Goal: Use online tool/utility: Use online tool/utility

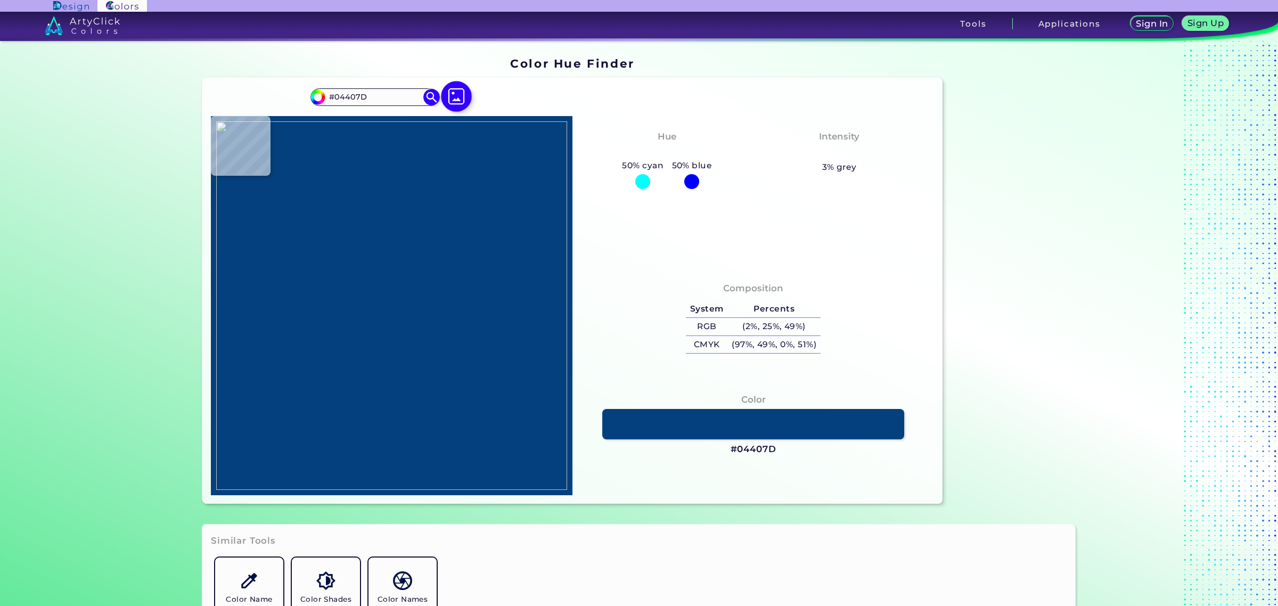
click at [452, 92] on img at bounding box center [456, 96] width 31 height 31
click at [0, 0] on input "file" at bounding box center [0, 0] width 0 height 0
click at [374, 404] on img at bounding box center [391, 305] width 351 height 368
type input "#e1ddd8"
type input "#E1DDD8"
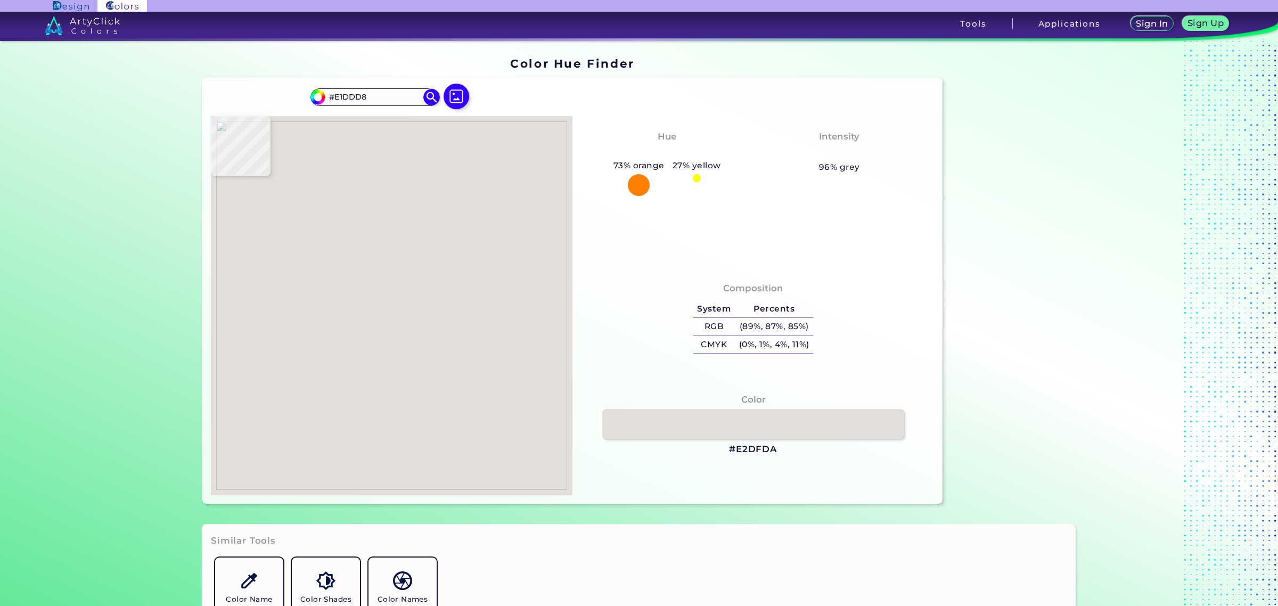
type input "#e2dfda"
type input "#E2DFDA"
type input "#e0dbd7"
type input "#E0DBD7"
type input "#e0dbd6"
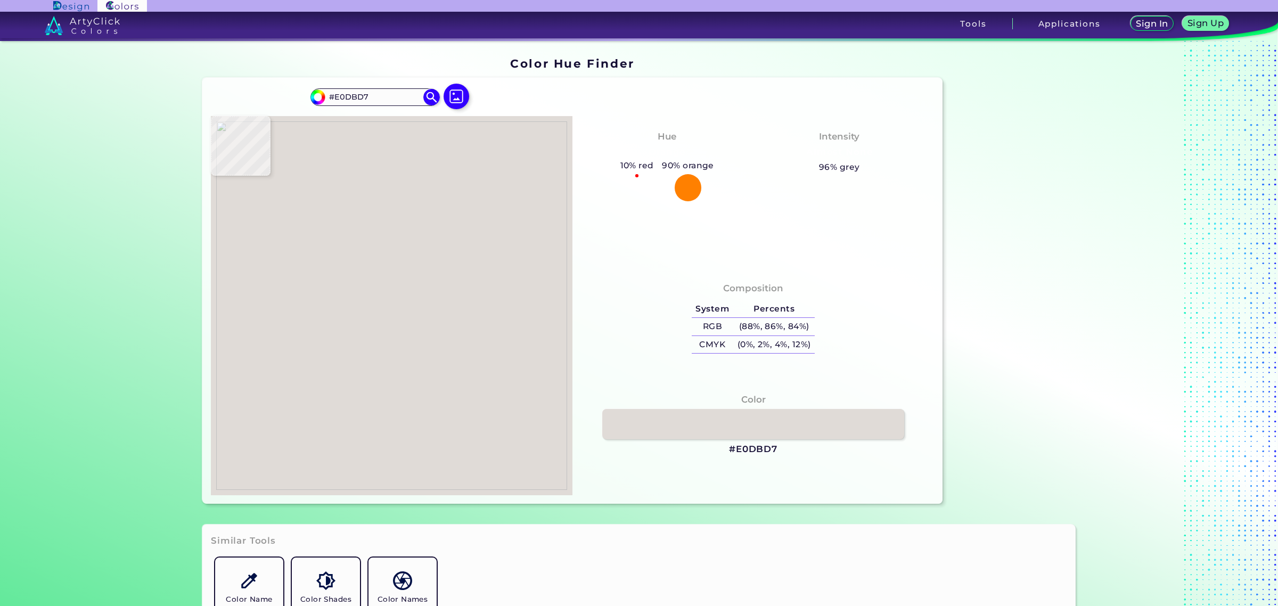
type input "#E0DBD6"
type input "#e0ddd6"
type input "#E0DDD6"
click at [434, 405] on img at bounding box center [391, 305] width 351 height 368
click at [326, 384] on img at bounding box center [391, 305] width 351 height 368
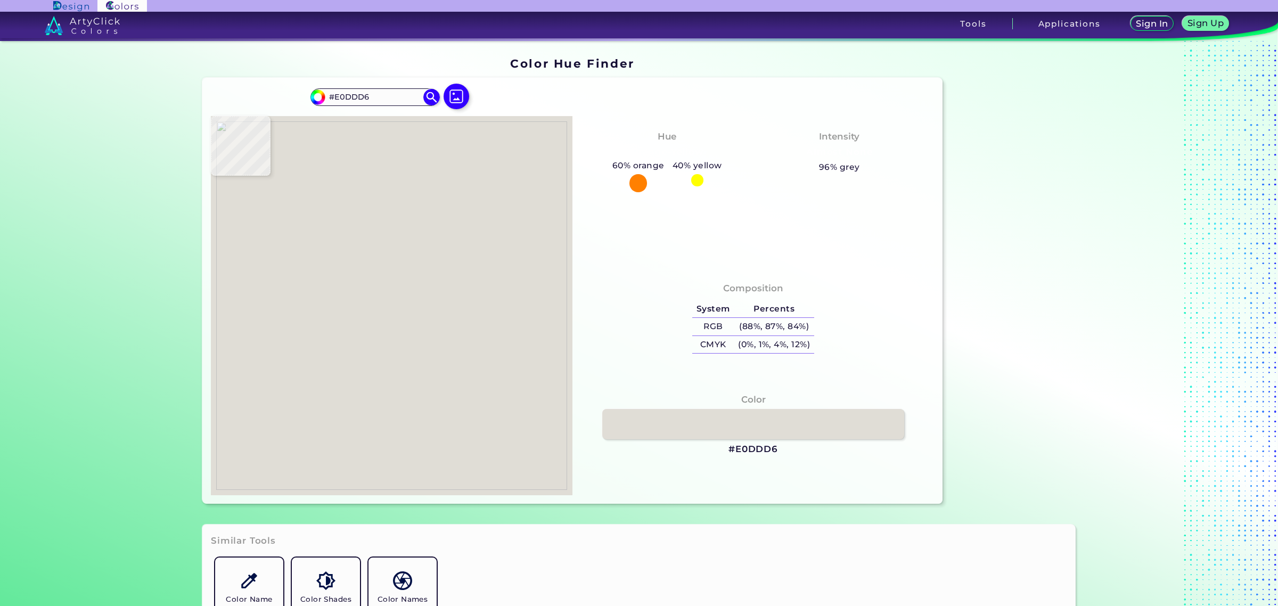
type input "#dcdbd6"
type input "#DCDBD6"
type input "#e3e0db"
type input "#E3E0DB"
type input "#e2ded9"
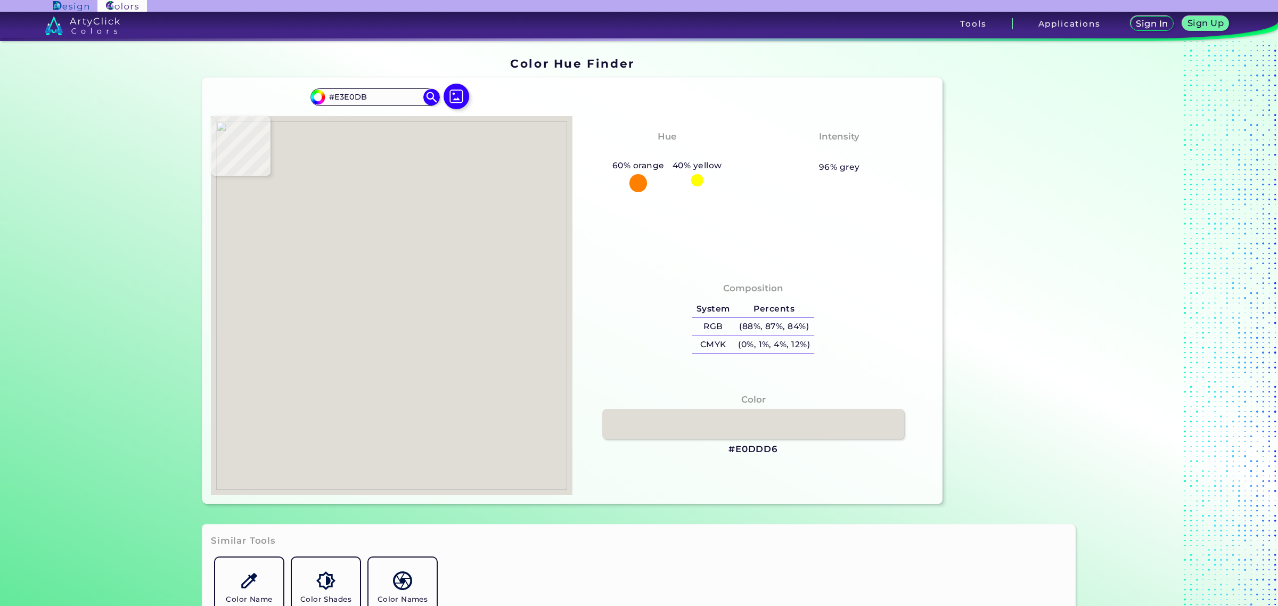
type input "#E2DED9"
type input "#000000"
type input "#e1ddd9"
type input "#E1DDD9"
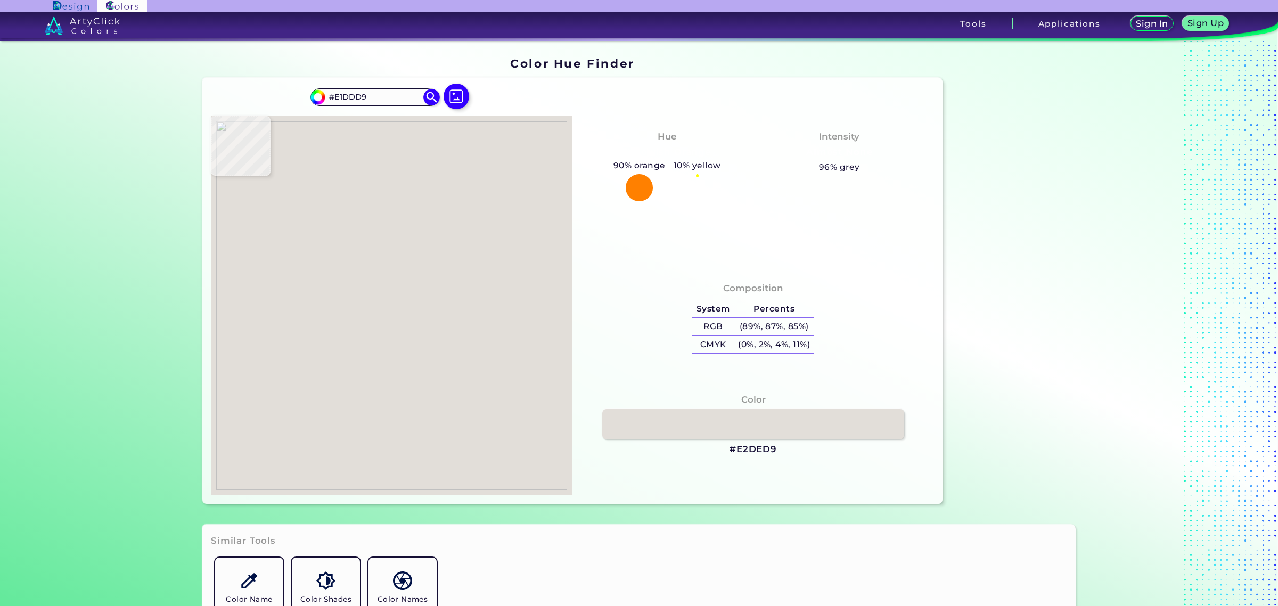
type input "#d0cbc7"
type input "#D0CBC7"
type input "#000000"
type input "#e1e0dc"
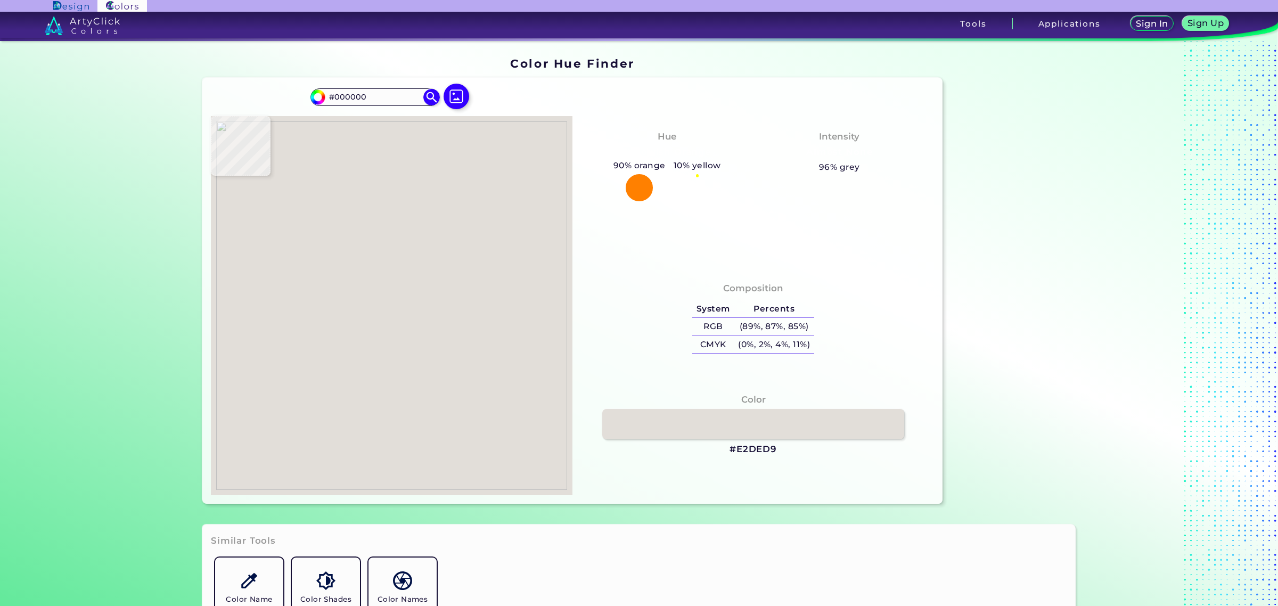
type input "#E1E0DC"
type input "#deddd8"
type input "#DEDDD8"
type input "#ededeb"
type input "#EDEDEB"
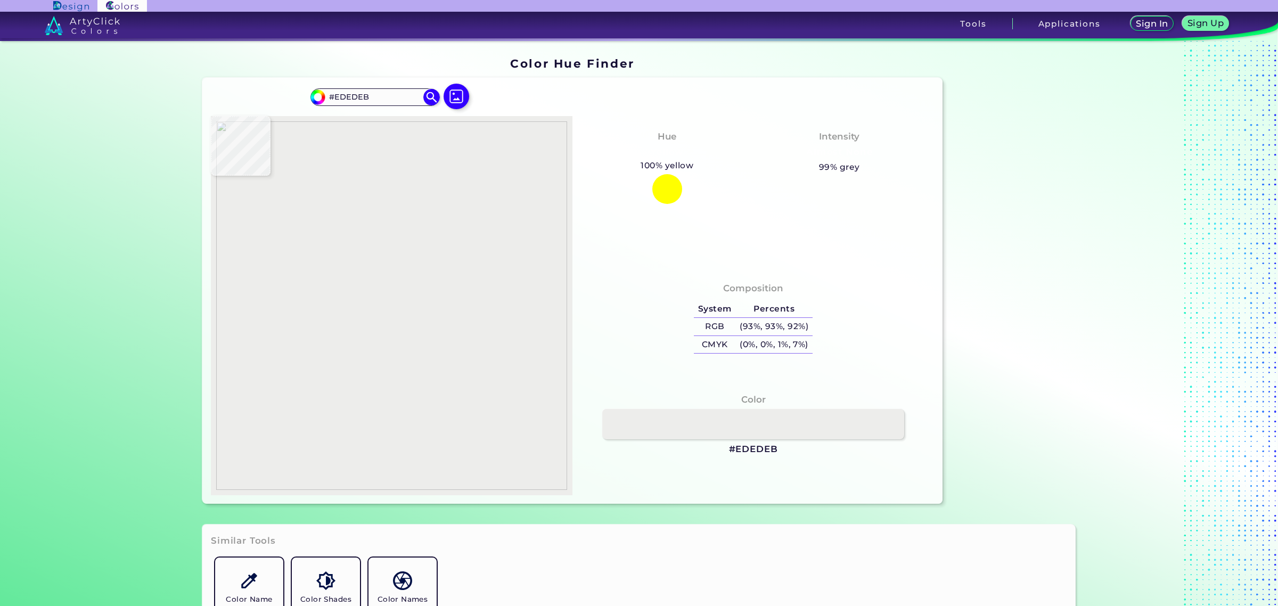
type input "#eeeeec"
type input "#EEEEEC"
type input "#e2dfda"
type input "#E2DFDA"
type input "#e1ded9"
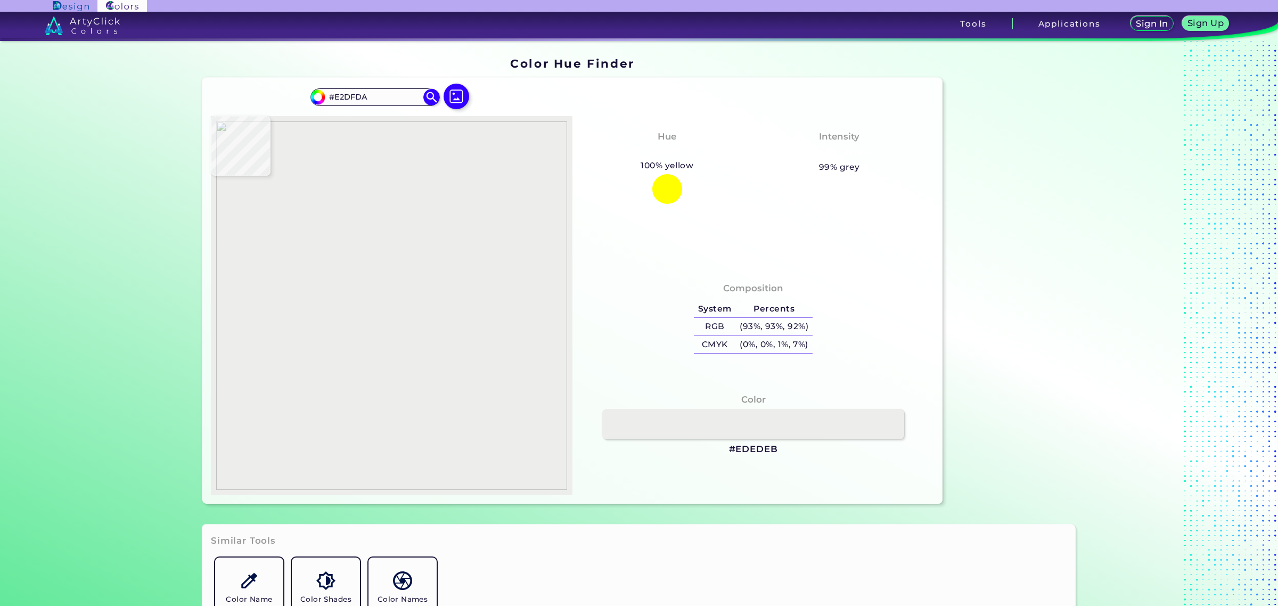
type input "#E1DED9"
type input "#e6e2dd"
type input "#E6E2DD"
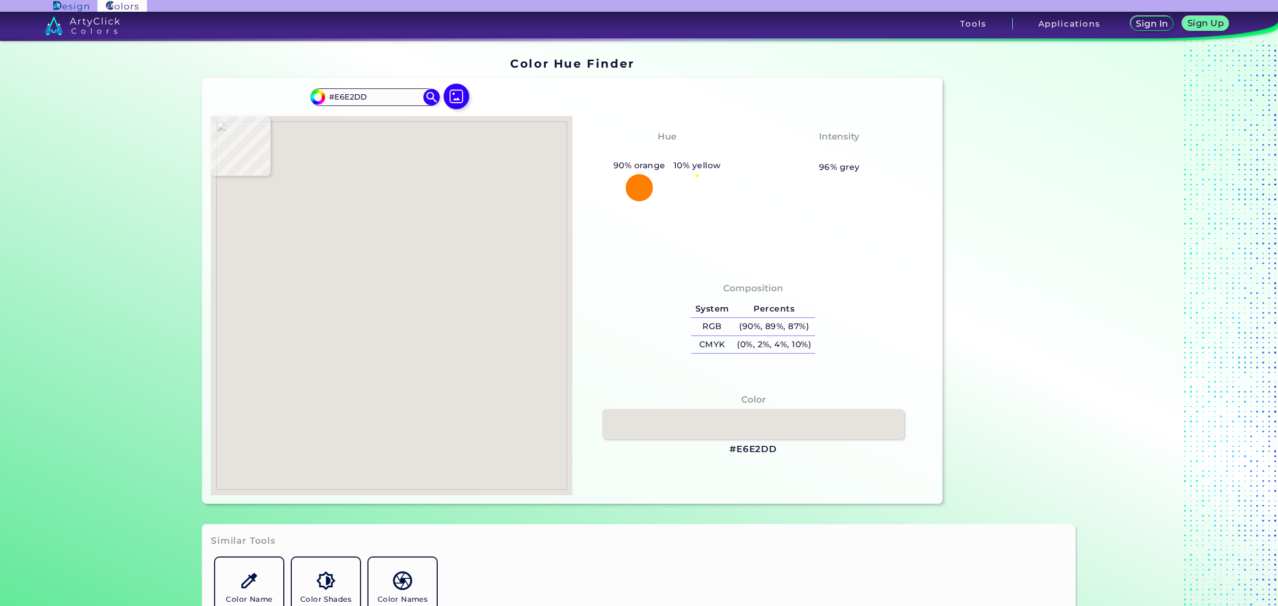
type input "#e2ddd9"
type input "#E2DDD9"
type input "#e3deda"
type input "#E3DEDA"
type input "#e0ddd8"
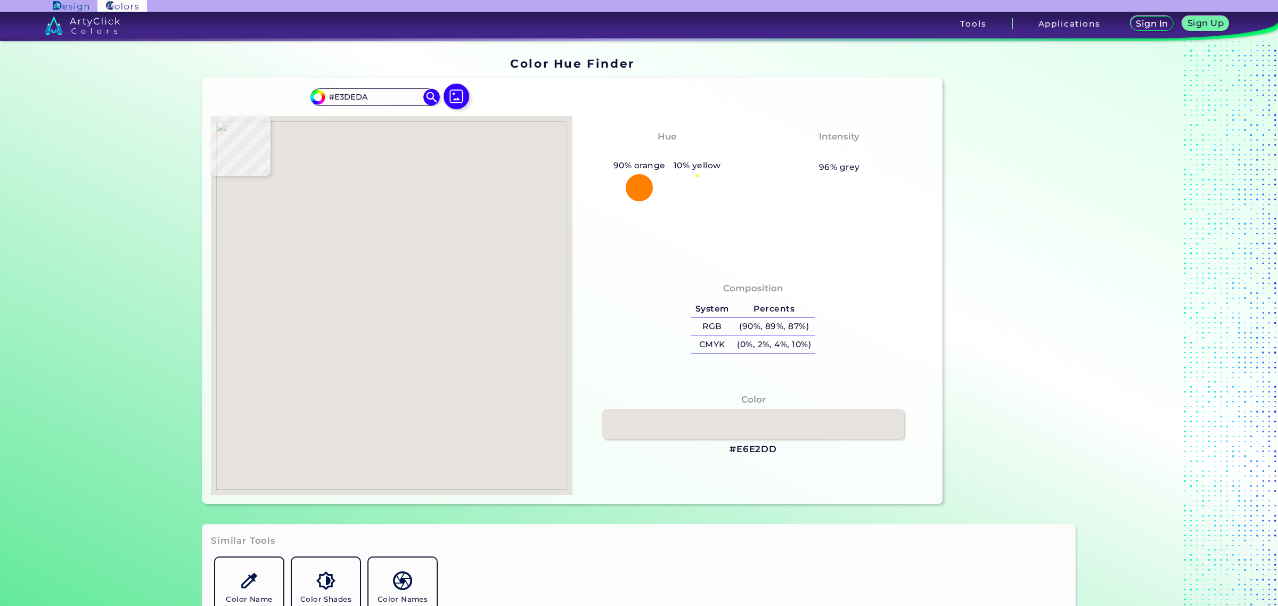
type input "#E0DDD8"
type input "#e2dfd9"
type input "#E2DFD9"
type input "#e2dfda"
type input "#E2DFDA"
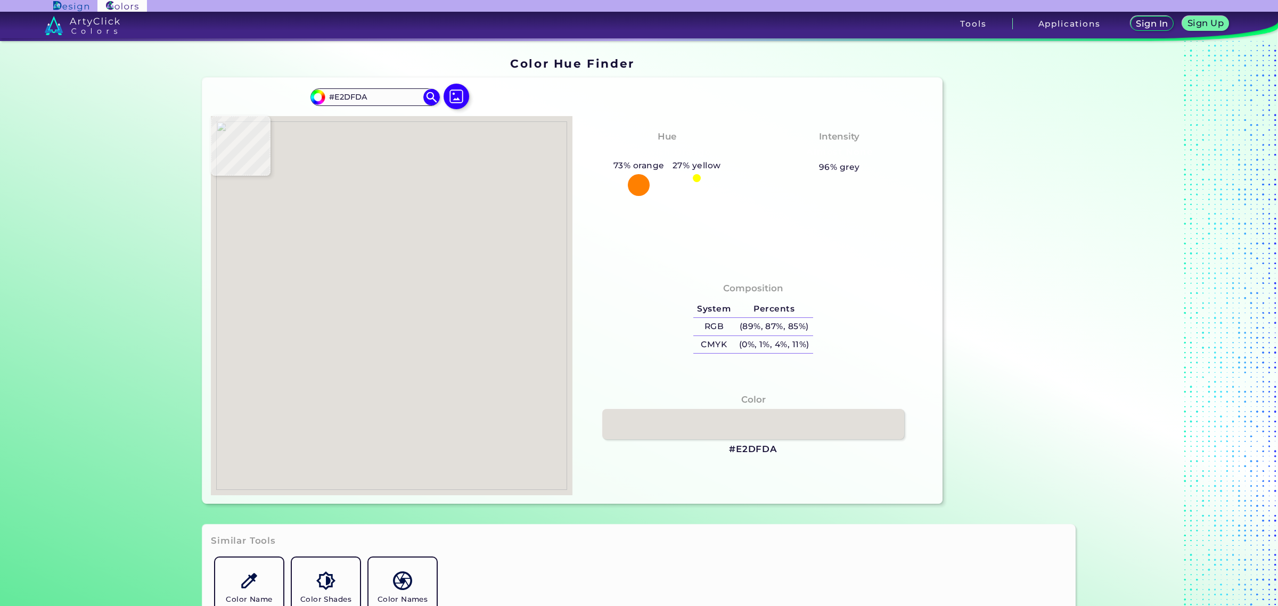
type input "#e4e1dc"
type input "#E4E1DC"
type input "#e2dfda"
type input "#E2DFDA"
type input "#e3e0db"
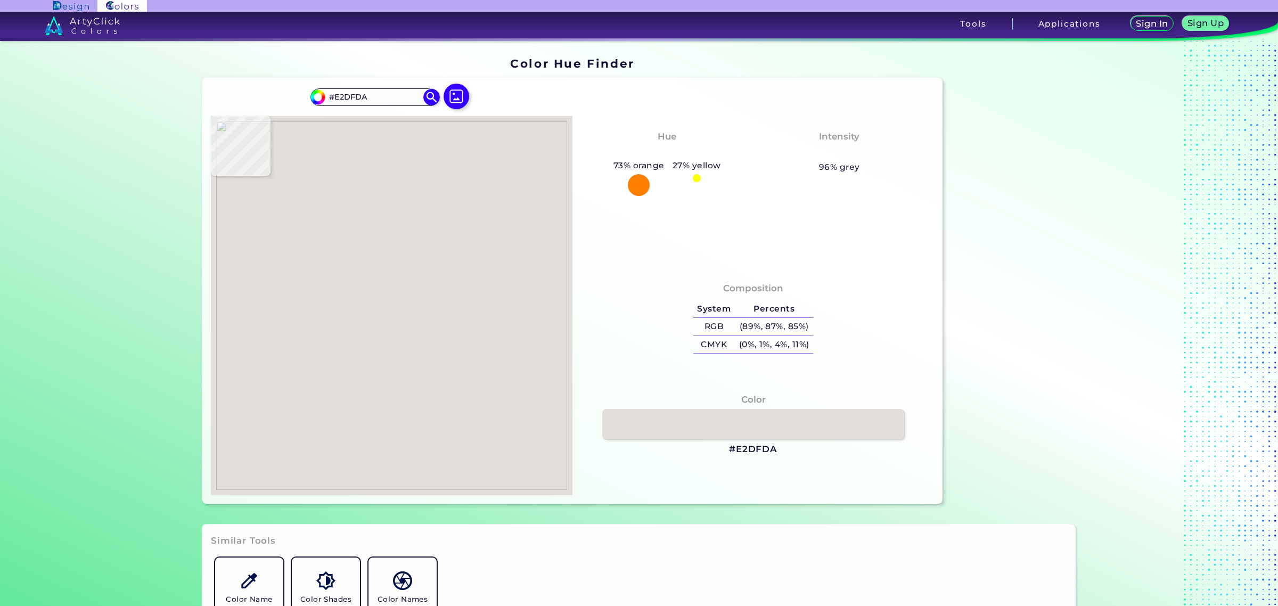
type input "#E3E0DB"
type input "#e0ddd8"
type input "#E0DDD8"
type input "#dfdcd7"
type input "#DFDCD7"
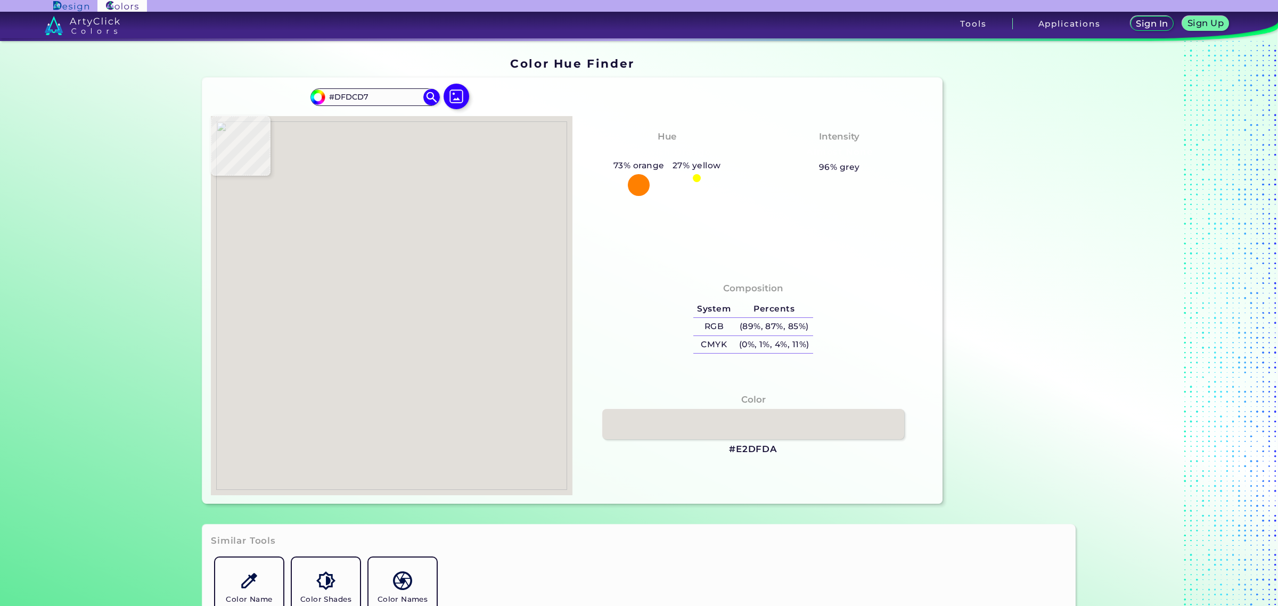
type input "#e0ded9"
type input "#E0DED9"
type input "#deddd8"
type input "#DEDDD8"
type input "#e3e0db"
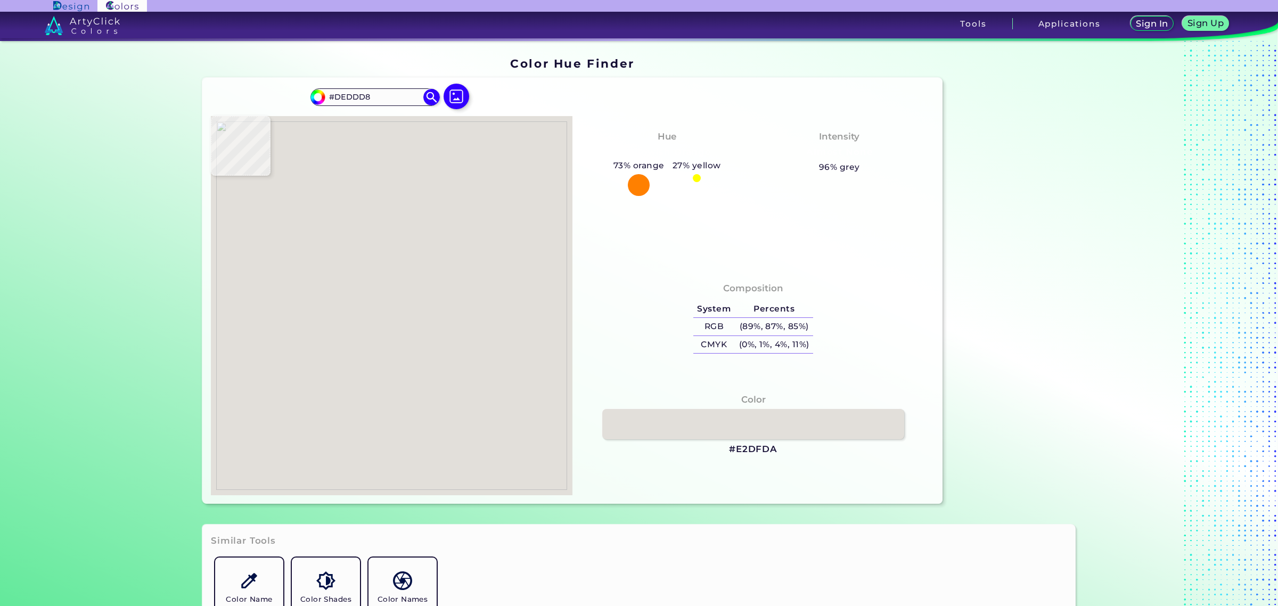
type input "#E3E0DB"
type input "#dfdcd7"
type input "#DFDCD7"
type input "#e1ded9"
type input "#E1DED9"
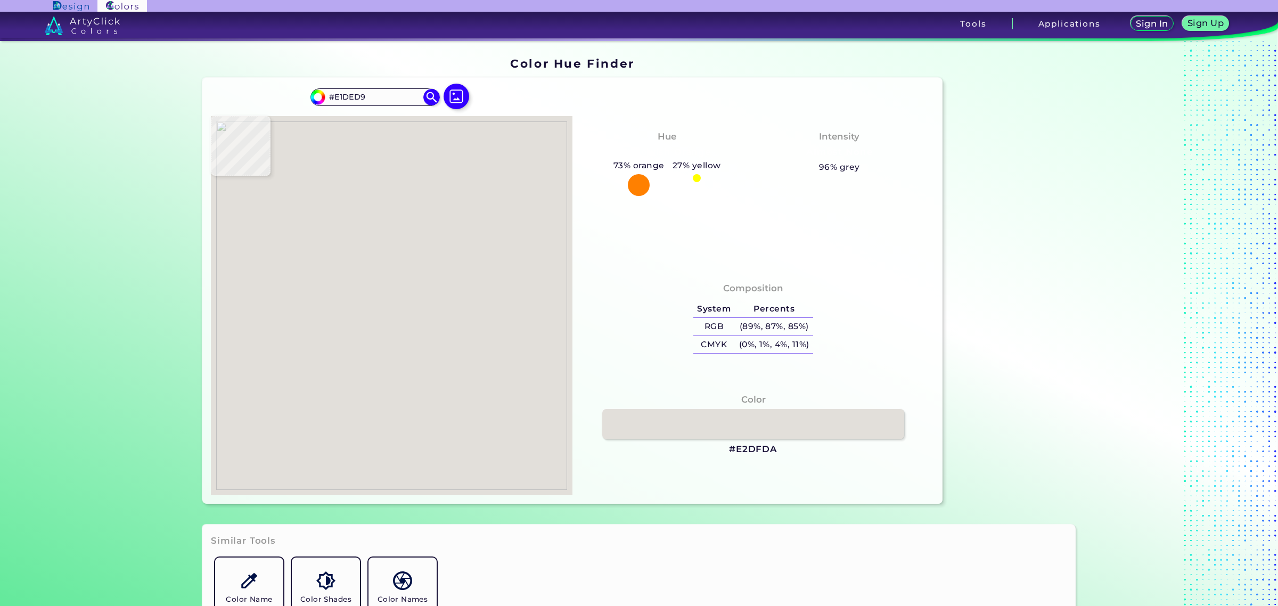
type input "#e4e1dc"
type input "#E4E1DC"
type input "#e0ddd8"
type input "#E0DDD8"
type input "#dedbd6"
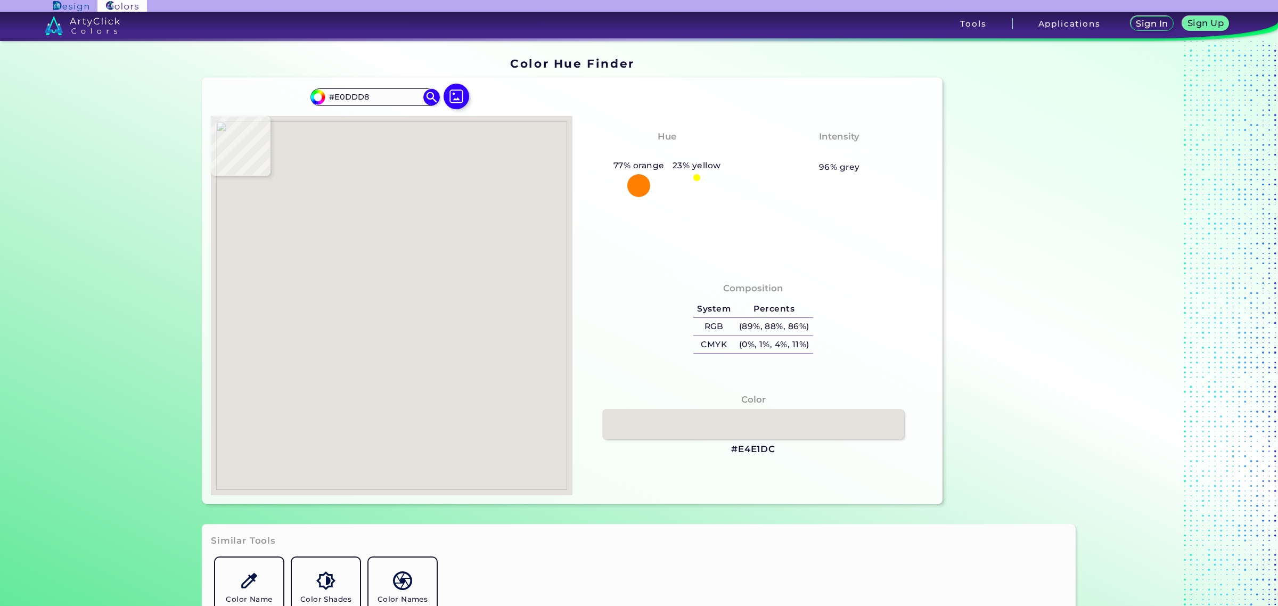
type input "#DEDBD6"
type input "#e2dfda"
type input "#E2DFDA"
type input "#e1ded9"
type input "#E1DED9"
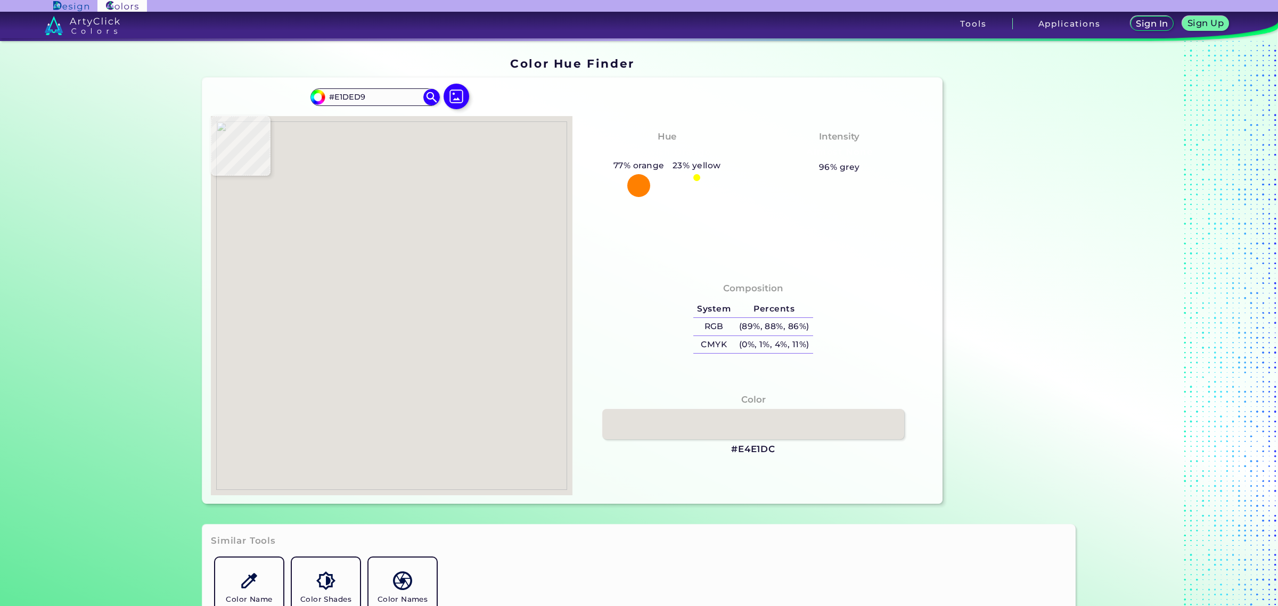
type input "#dfddd8"
type input "#DFDDD8"
type input "#e0ddd8"
type input "#E0DDD8"
type input "#e4e1dc"
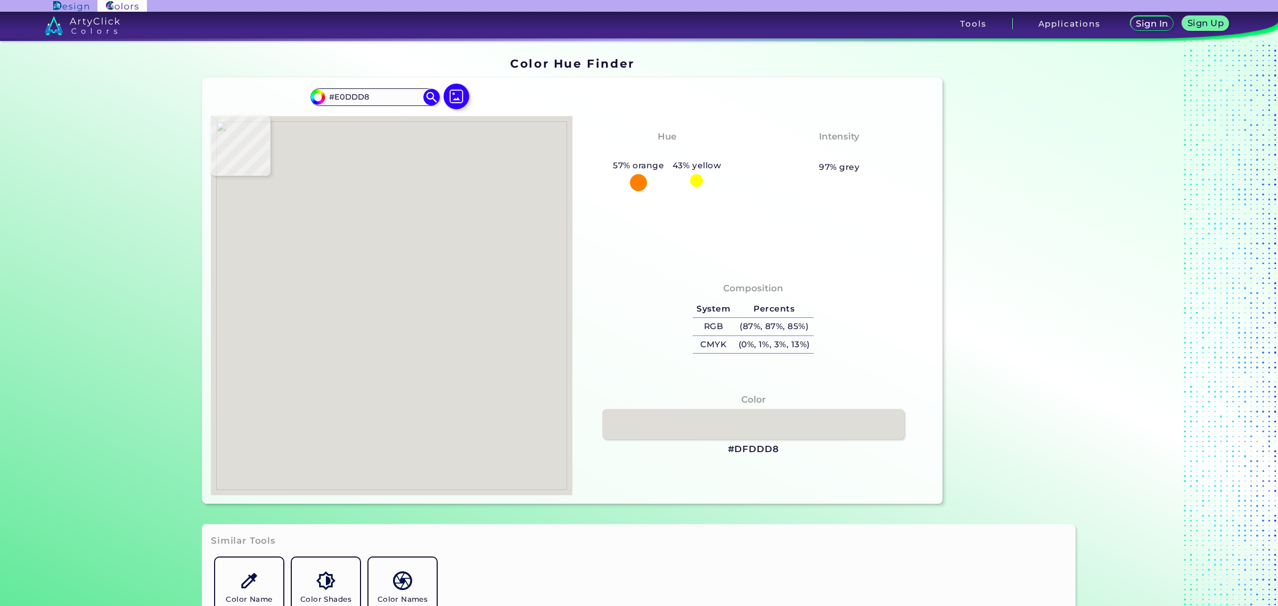
type input "#E4E1DC"
type input "#e0ddd8"
type input "#E0DDD8"
type input "#e3e0db"
type input "#E3E0DB"
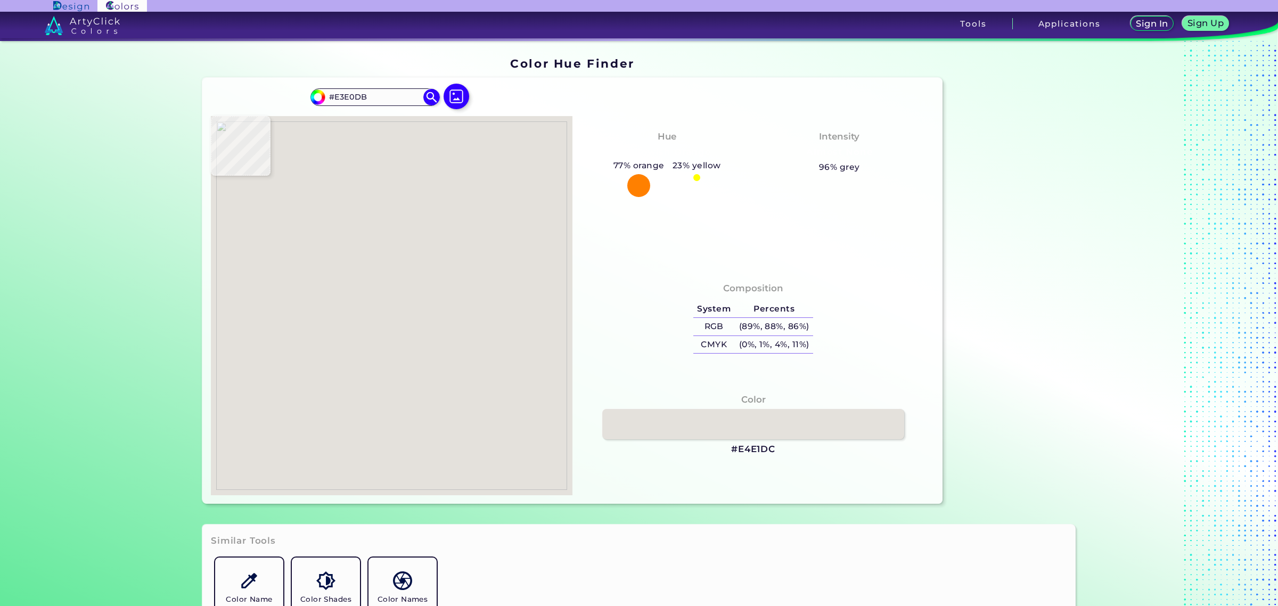
type input "#e1ded9"
type input "#E1DED9"
type input "#dddad5"
type input "#DDDAD5"
type input "#dedbd6"
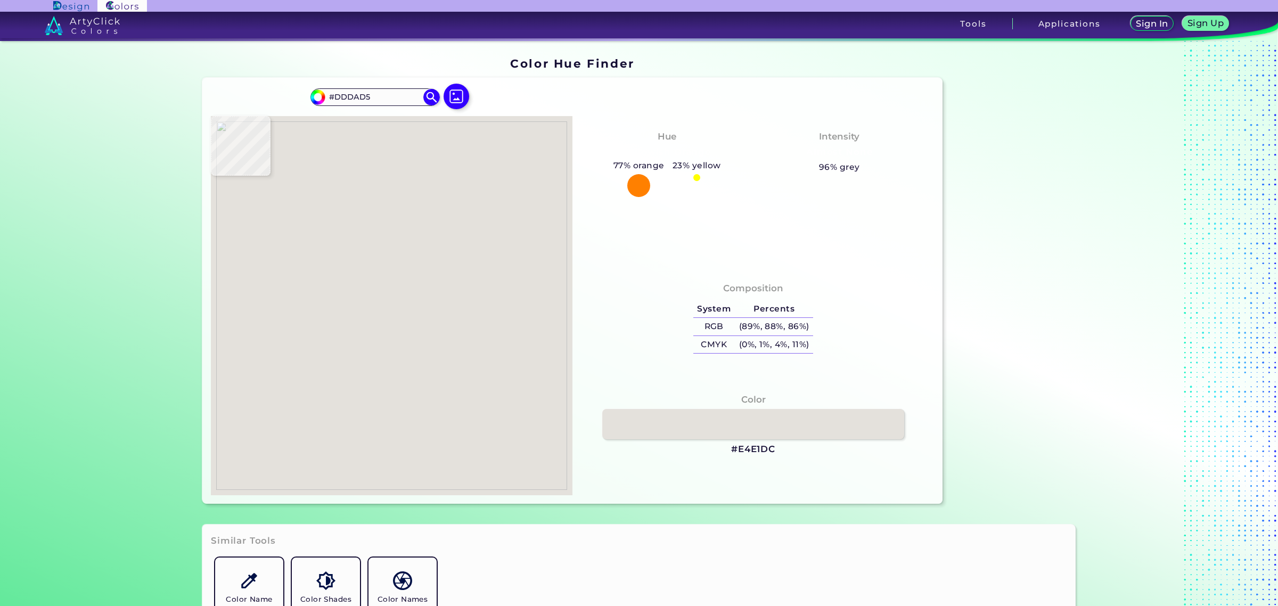
type input "#DEDBD6"
type input "#dbd8d3"
type input "#DBD8D3"
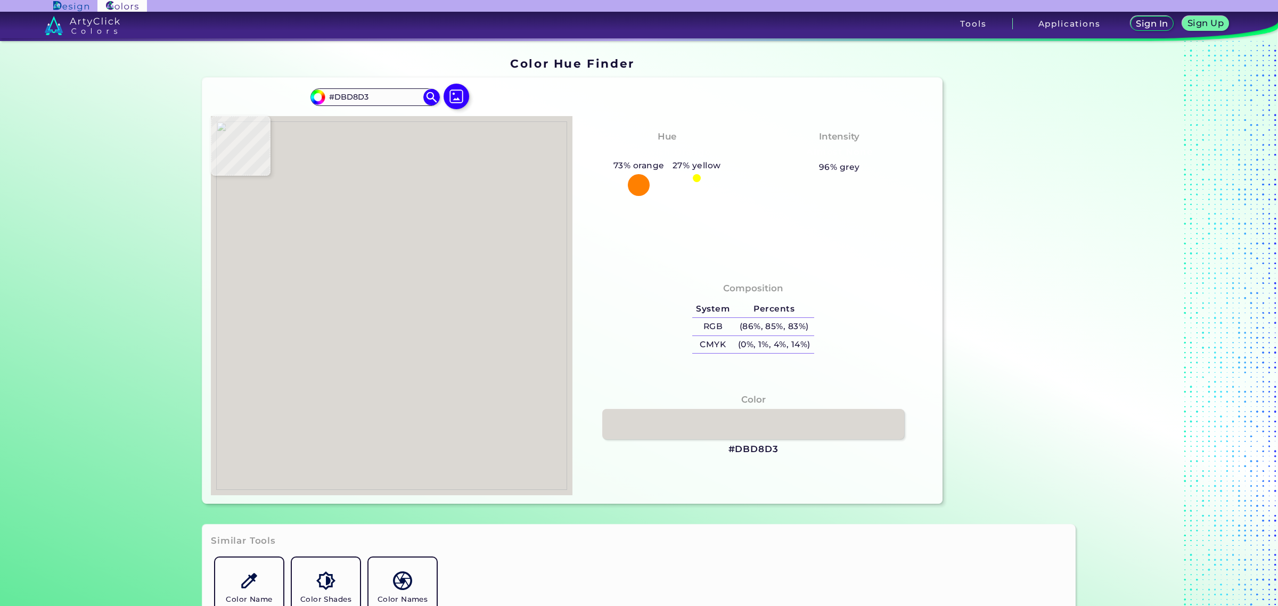
type input "#e2dfda"
type input "#E2DFDA"
type input "#e1ded9"
type input "#E1DED9"
type input "#dedbd6"
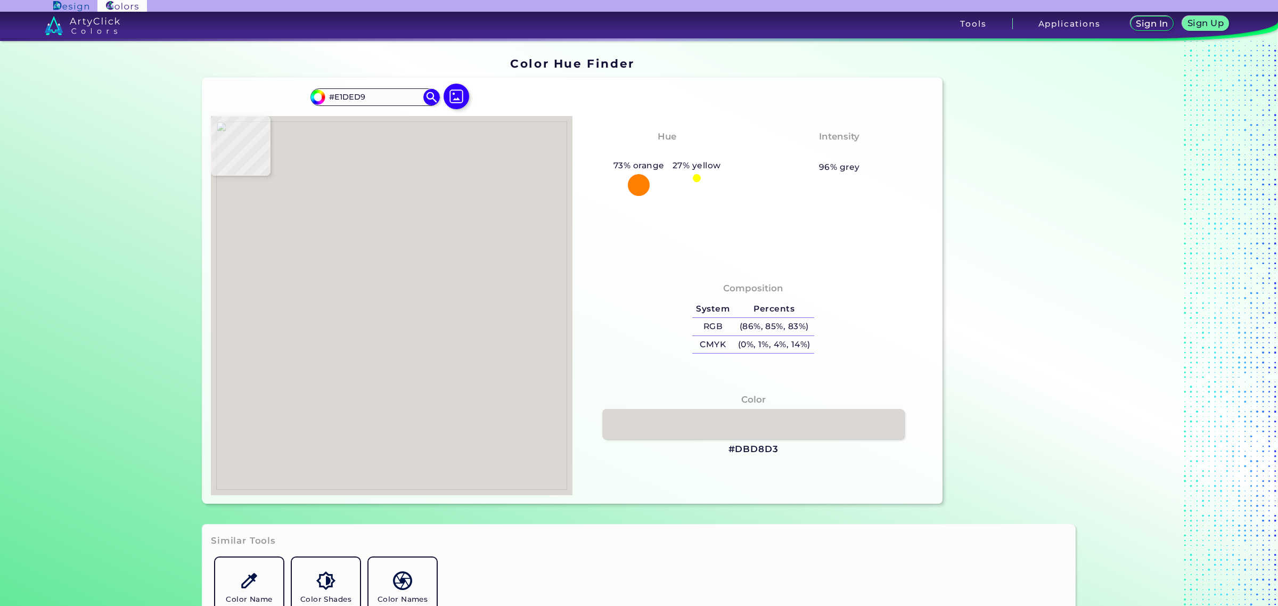
type input "#DEDBD6"
type input "#e0ddd8"
type input "#E0DDD8"
type input "#e1ded9"
type input "#E1DED9"
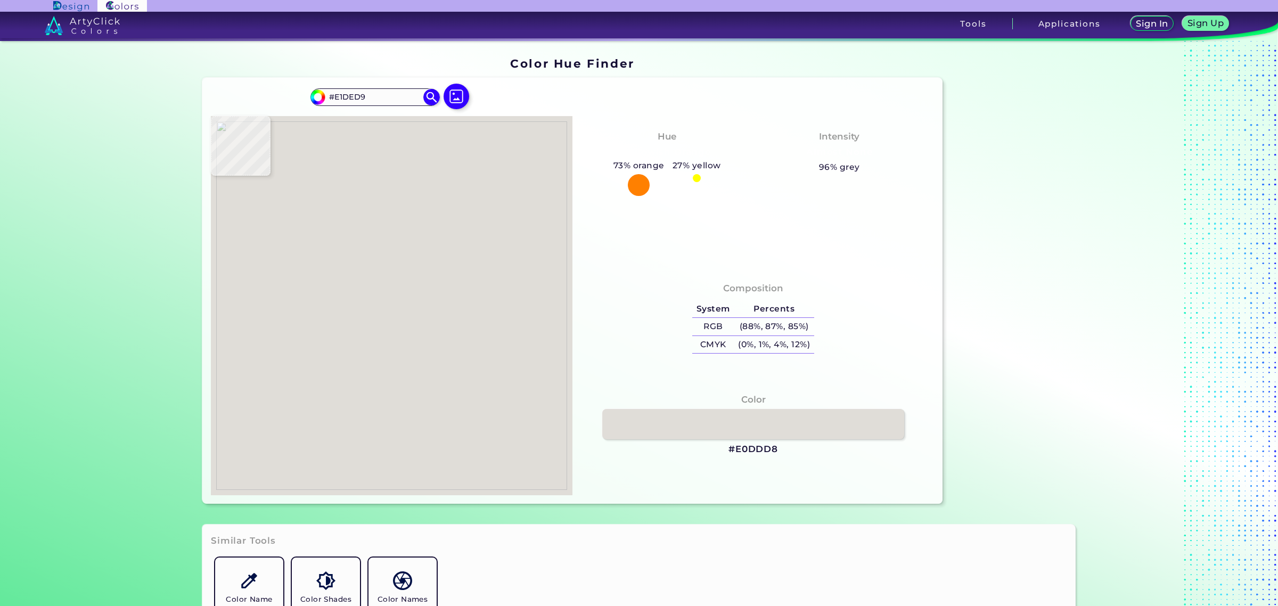
type input "#deddd8"
type input "#DEDDD8"
type input "#e1e0db"
type input "#E1E0DB"
type input "#e3e2de"
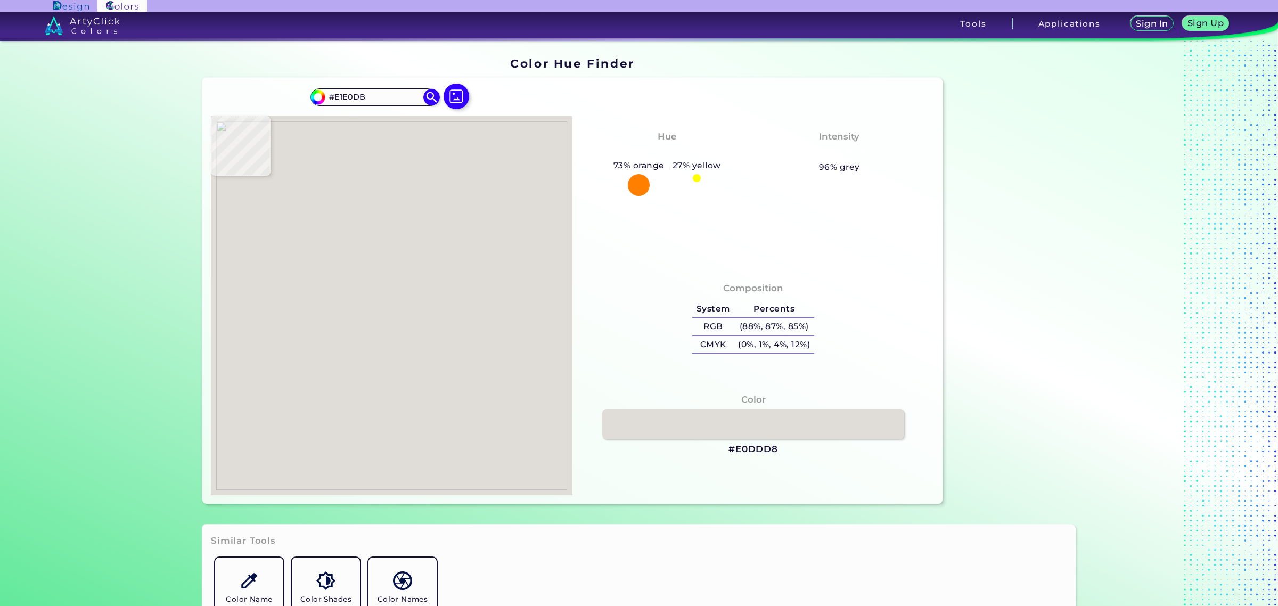
type input "#E3E2DE"
type input "#dfded9"
type input "#DFDED9"
type input "#dcdbd7"
type input "#DCDBD7"
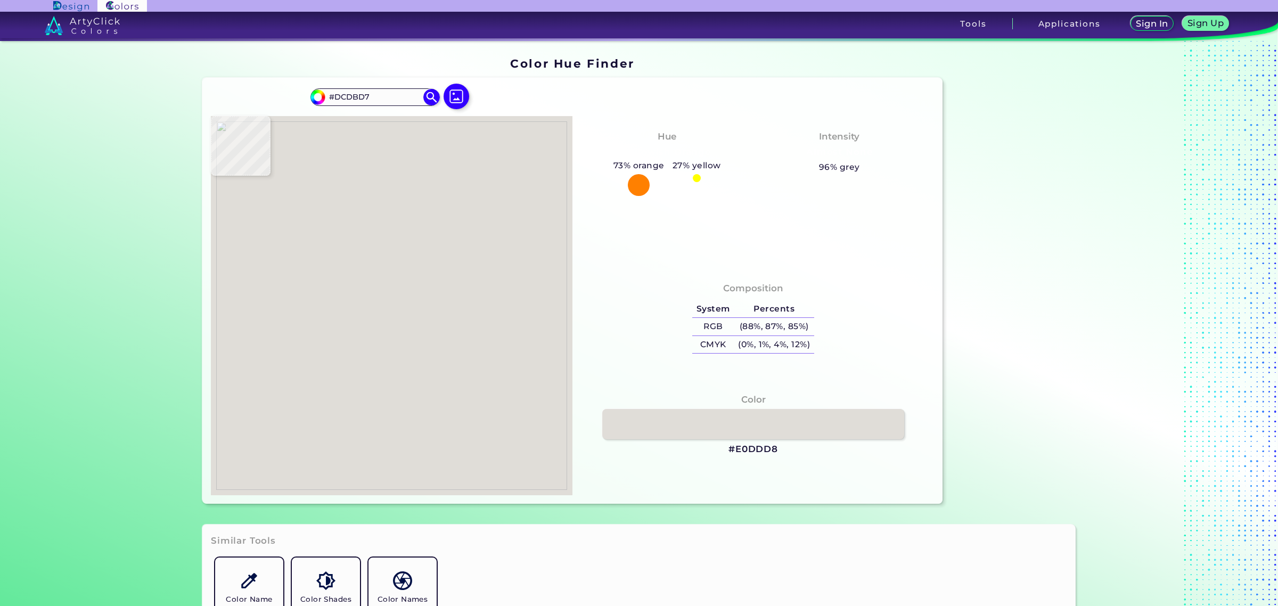
type input "#deddd9"
type input "#DEDDD9"
type input "#dfded9"
type input "#DFDED9"
type input "#e0dfda"
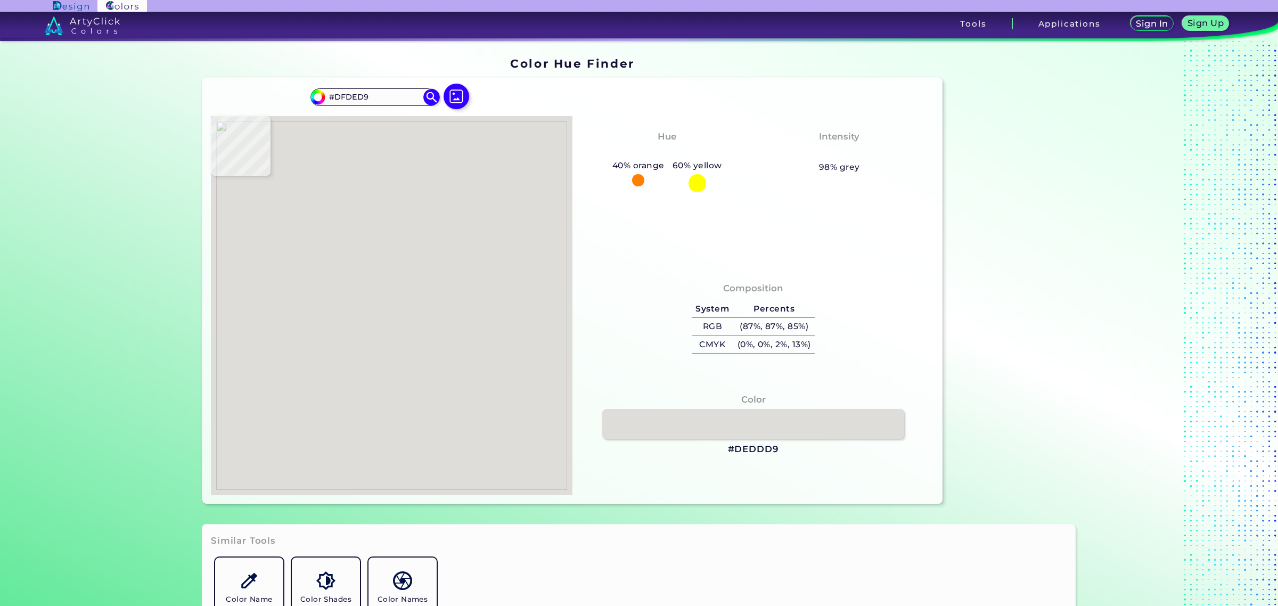
type input "#E0DFDA"
type input "#dfded9"
type input "#DFDED9"
type input "#e2dfda"
type input "#E2DFDA"
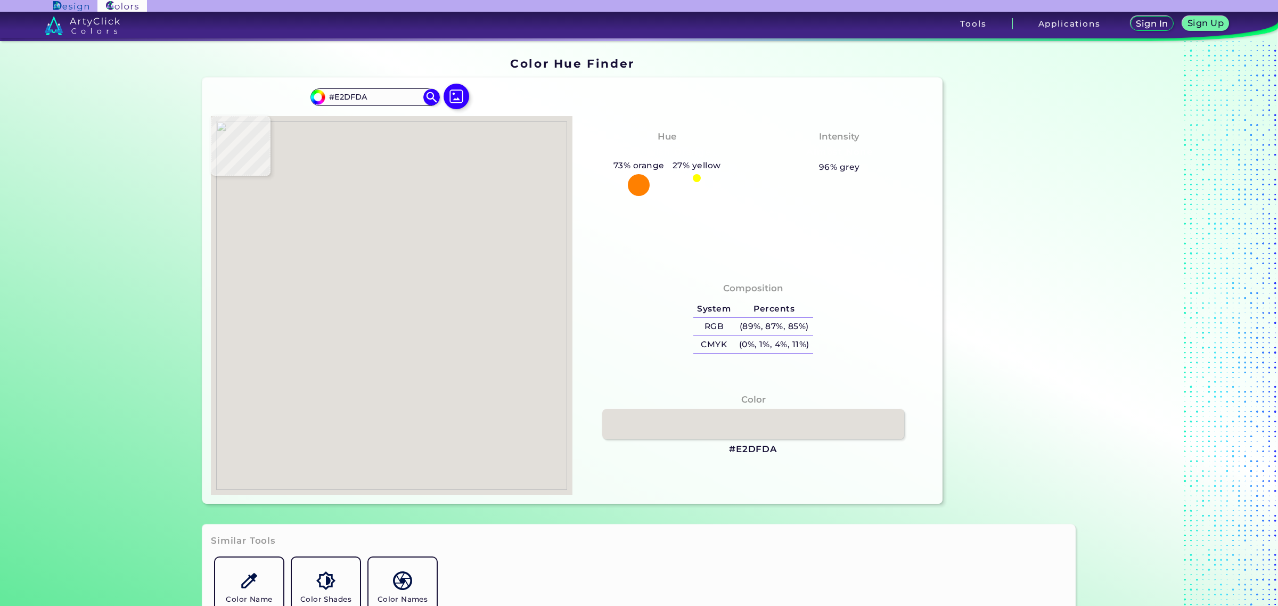
type input "#dddad5"
type input "#DDDAD5"
type input "#e3e0db"
type input "#E3E0DB"
type input "#dcdad5"
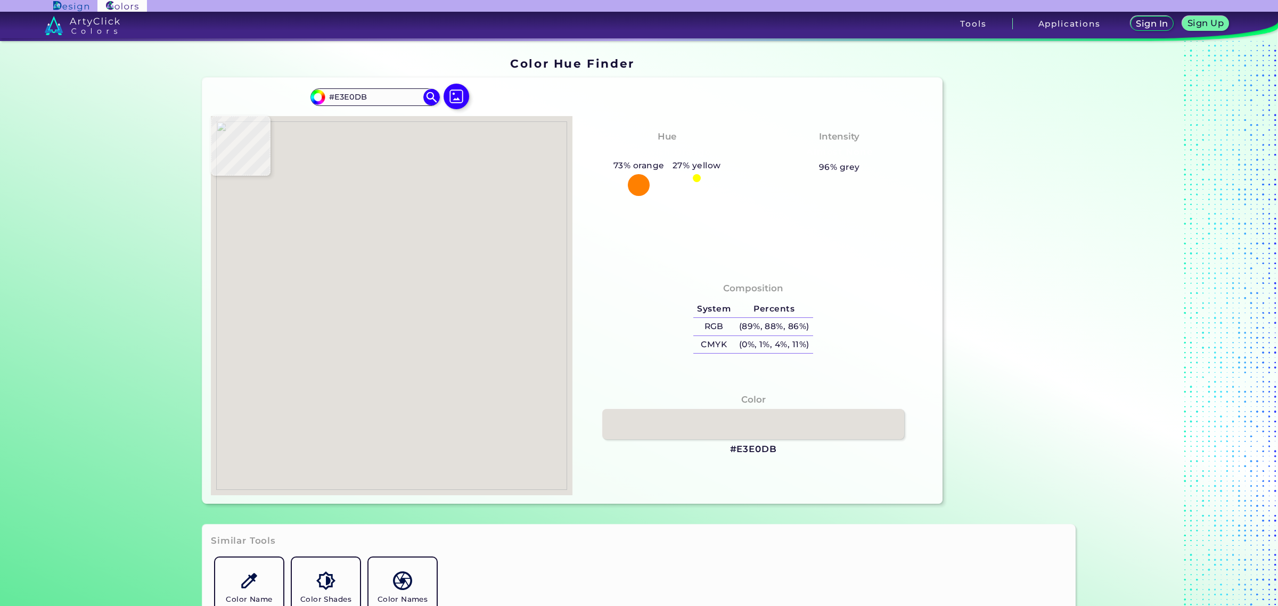
type input "#DCDAD5"
type input "#e3e0db"
type input "#E3E0DB"
type input "#deddd8"
type input "#DEDDD8"
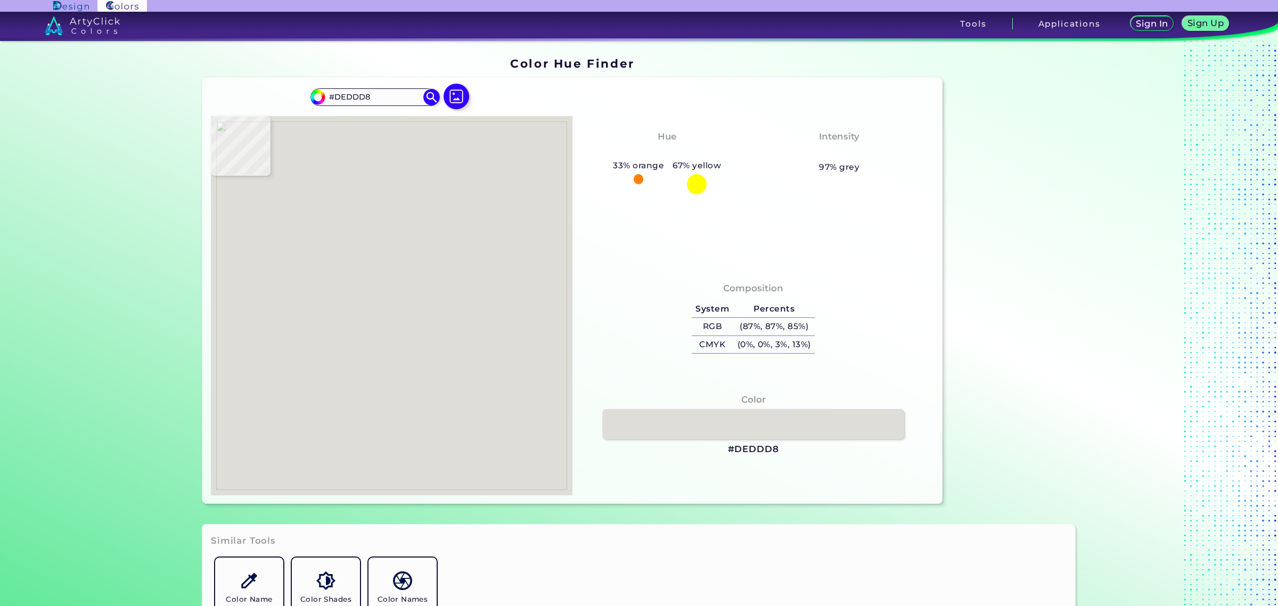
type input "#e2e0db"
type input "#E2E0DB"
type input "#e2dfda"
type input "#E2DFDA"
type input "#e1ded9"
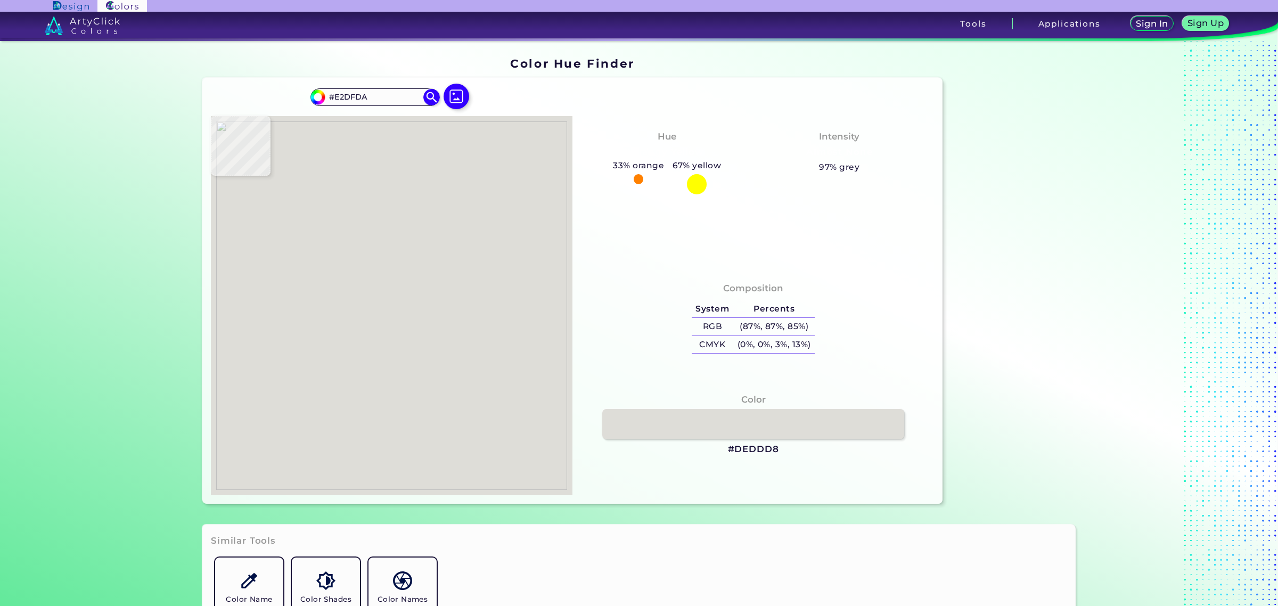
type input "#E1DED9"
type input "#e0ddd8"
type input "#E0DDD8"
type input "#dcd9d4"
type input "#DCD9D4"
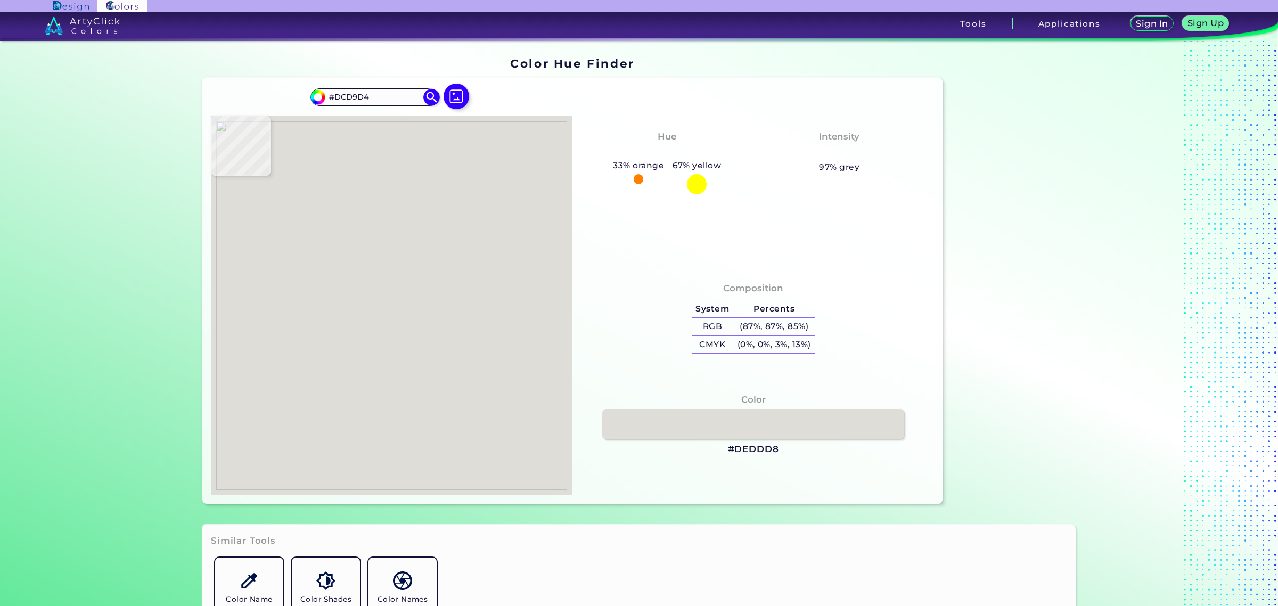
type input "#dedbd6"
type input "#DEDBD6"
type input "#dfdcd7"
type input "#DFDCD7"
type input "#dddcd7"
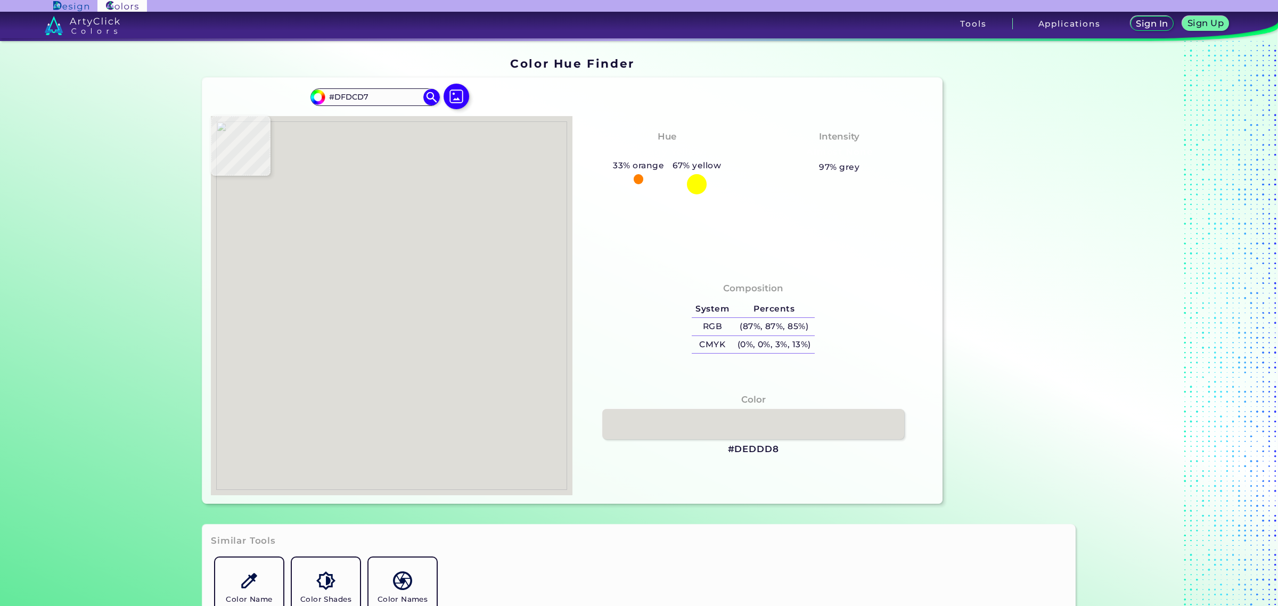
type input "#DDDCD7"
type input "#e0dfda"
type input "#E0DFDA"
type input "#dcdbd6"
type input "#DCDBD6"
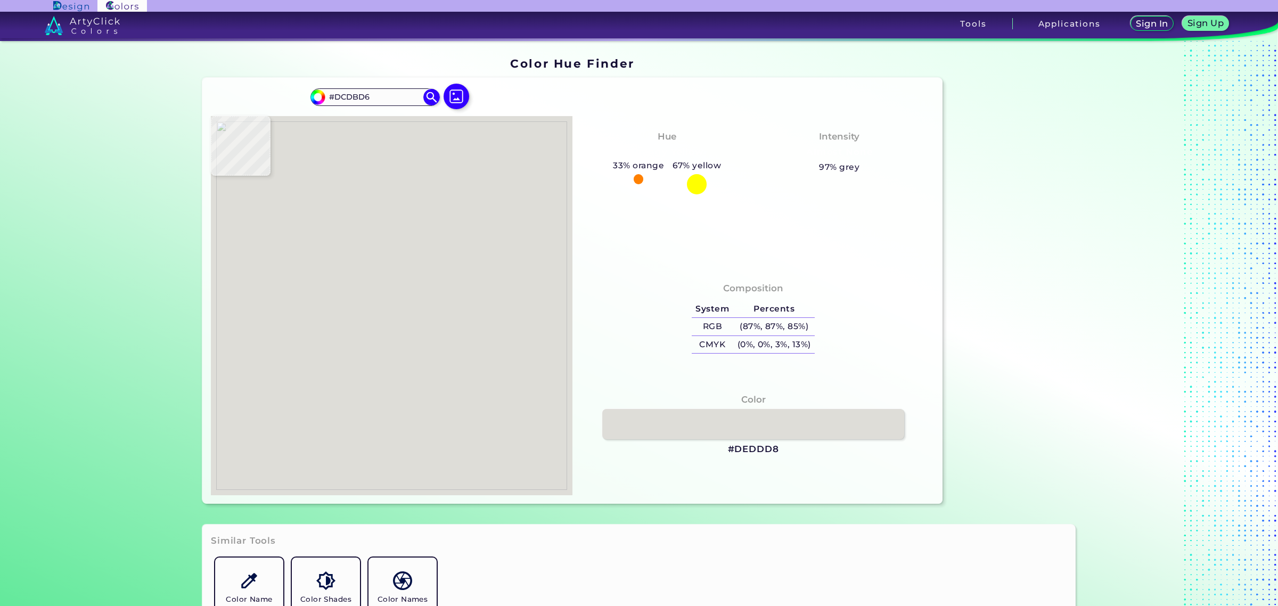
type input "#dedbd6"
type input "#DEDBD6"
type input "#e2e1dc"
type input "#E2E1DC"
type input "#dfdcd7"
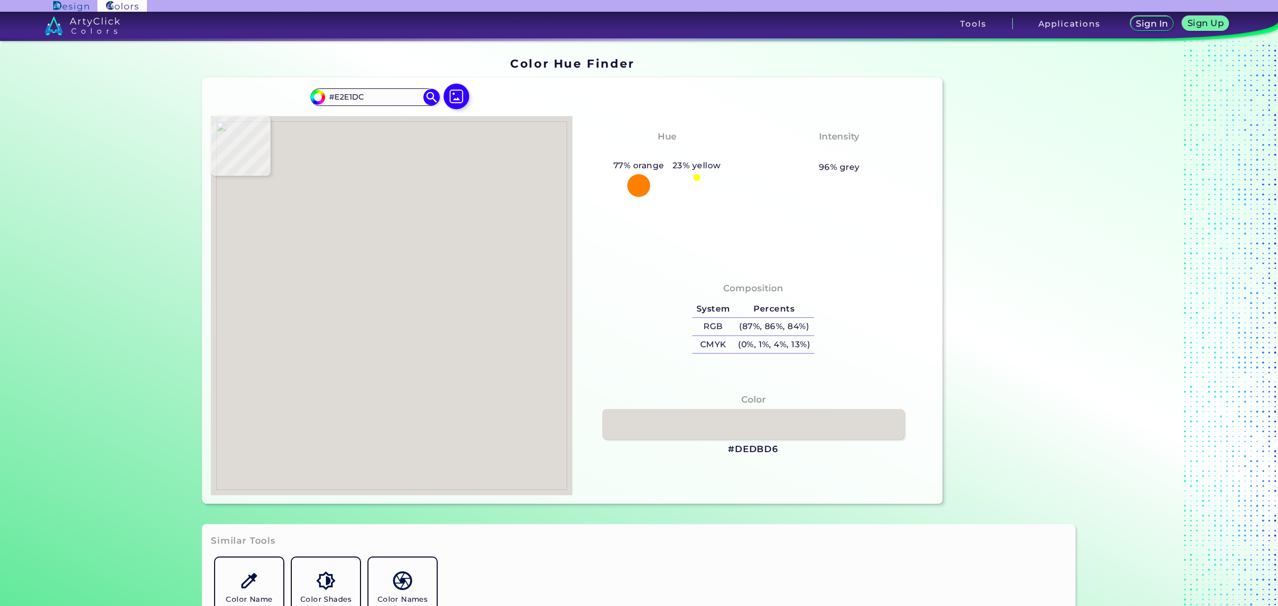
type input "#DFDCD7"
type input "#e1dfda"
type input "#E1DFDA"
type input "#e0ddd8"
type input "#E0DDD8"
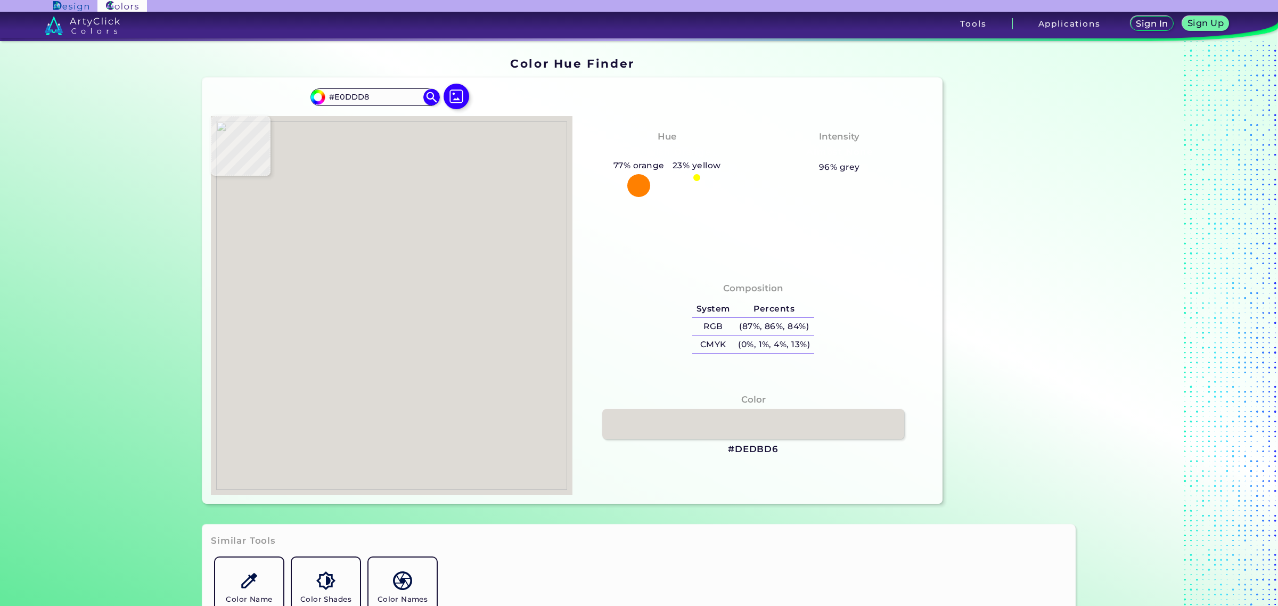
type input "#deddd8"
type input "#DEDDD8"
type input "#e1e0db"
type input "#E1E0DB"
type input "#dbdad5"
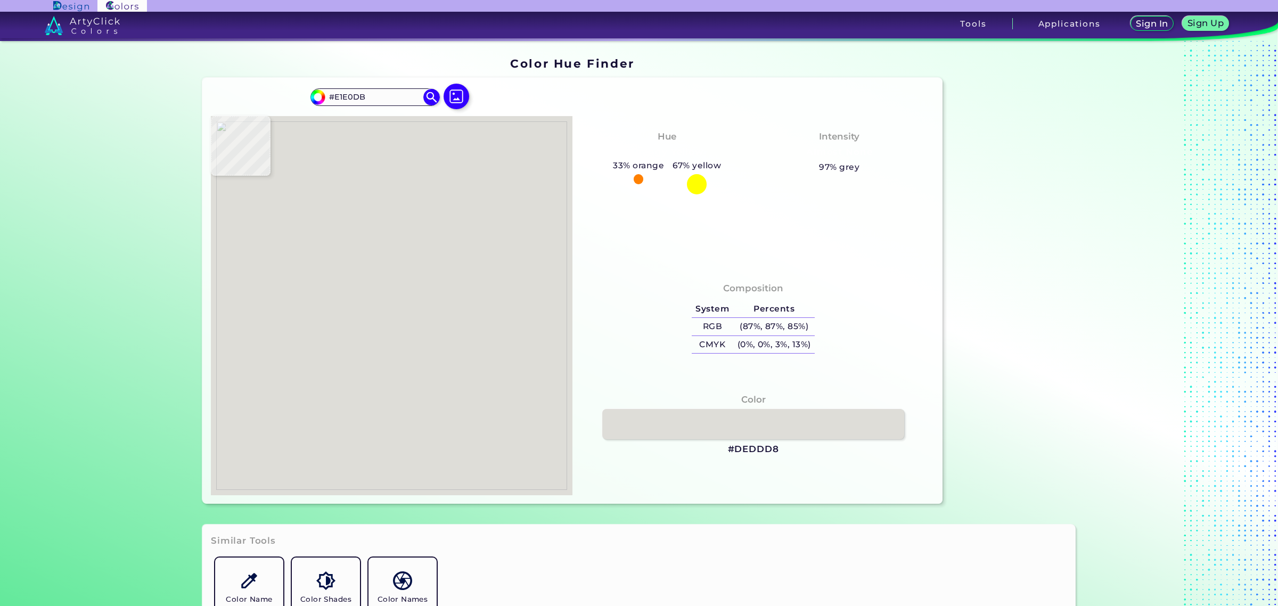
type input "#DBDAD5"
type input "#e2e1dc"
type input "#E2E1DC"
type input "#e3e2dd"
type input "#E3E2DD"
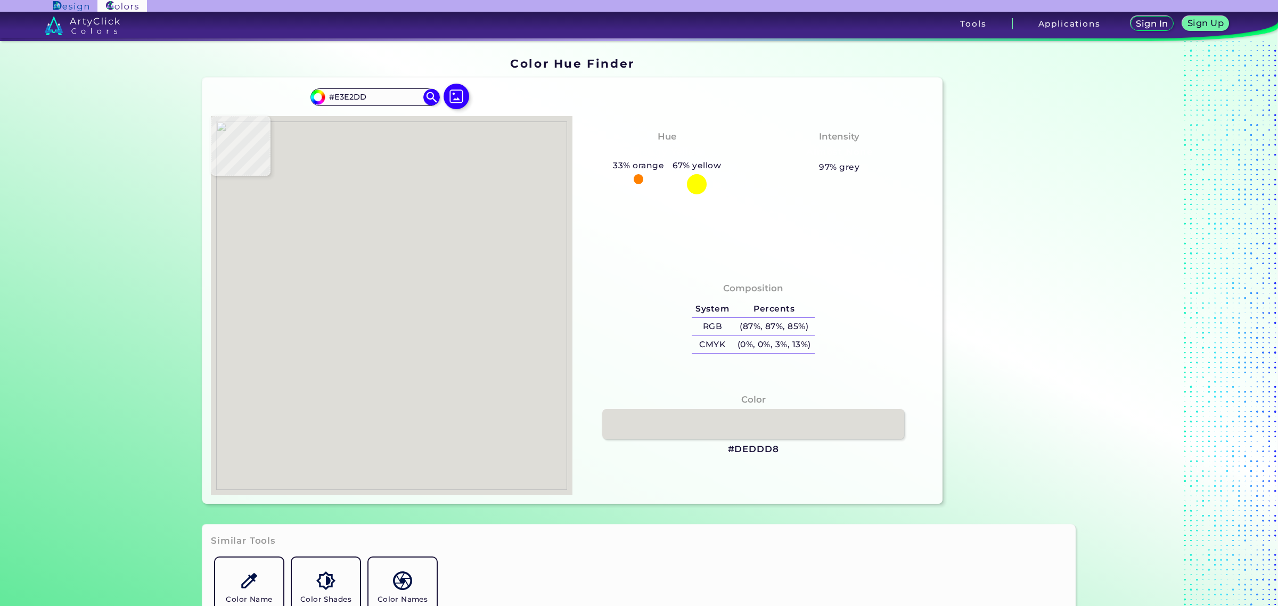
type input "#dfded9"
type input "#DFDED9"
type input "#dfdeda"
type input "#DFDEDA"
type input "#e1e0dc"
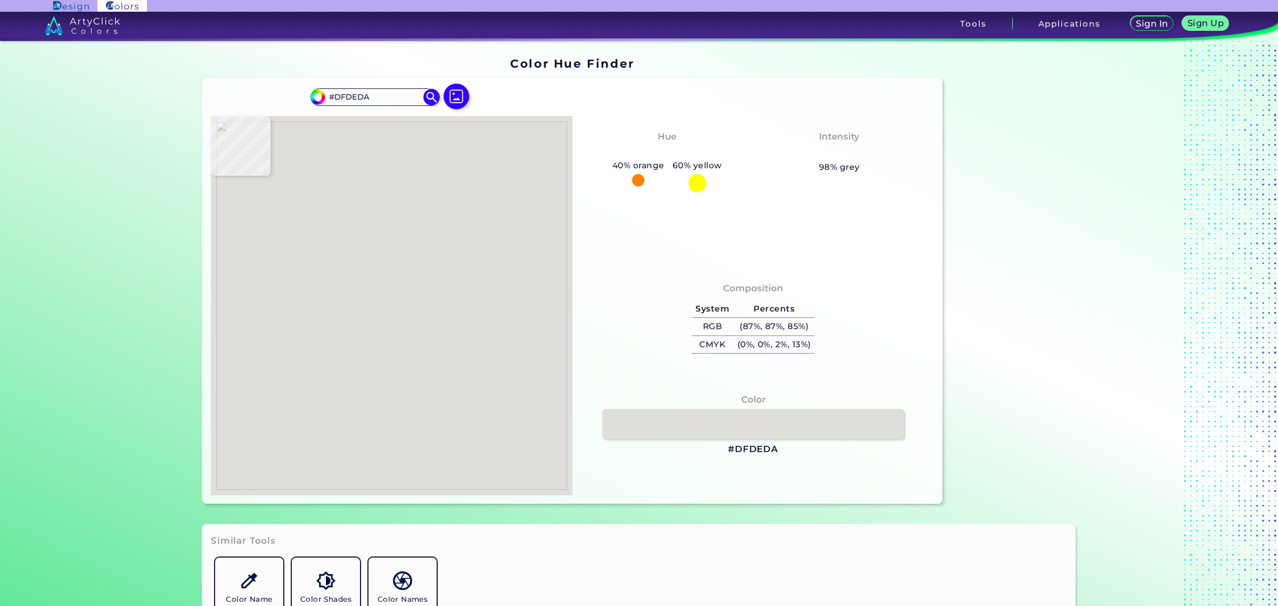
type input "#E1E0DC"
type input "#e4e1dc"
type input "#E4E1DC"
type input "#e0dcd8"
type input "#E0DCD8"
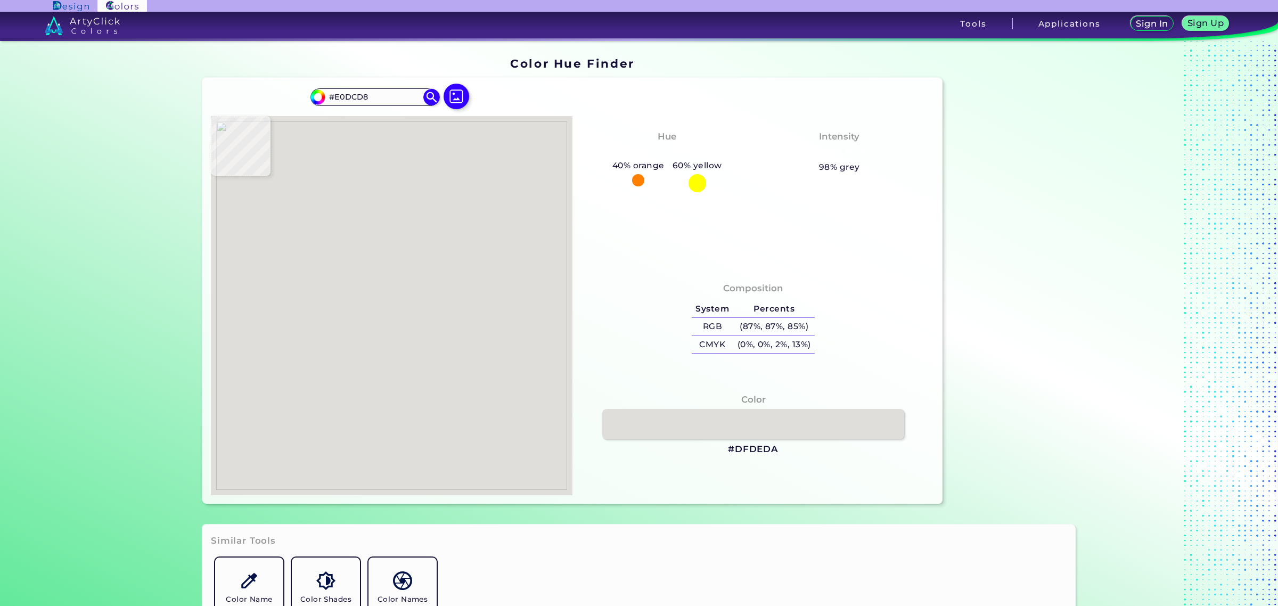
type input "#dedbd6"
type input "#DEDBD6"
type input "#e2dfda"
type input "#E2DFDA"
type input "#e2ded9"
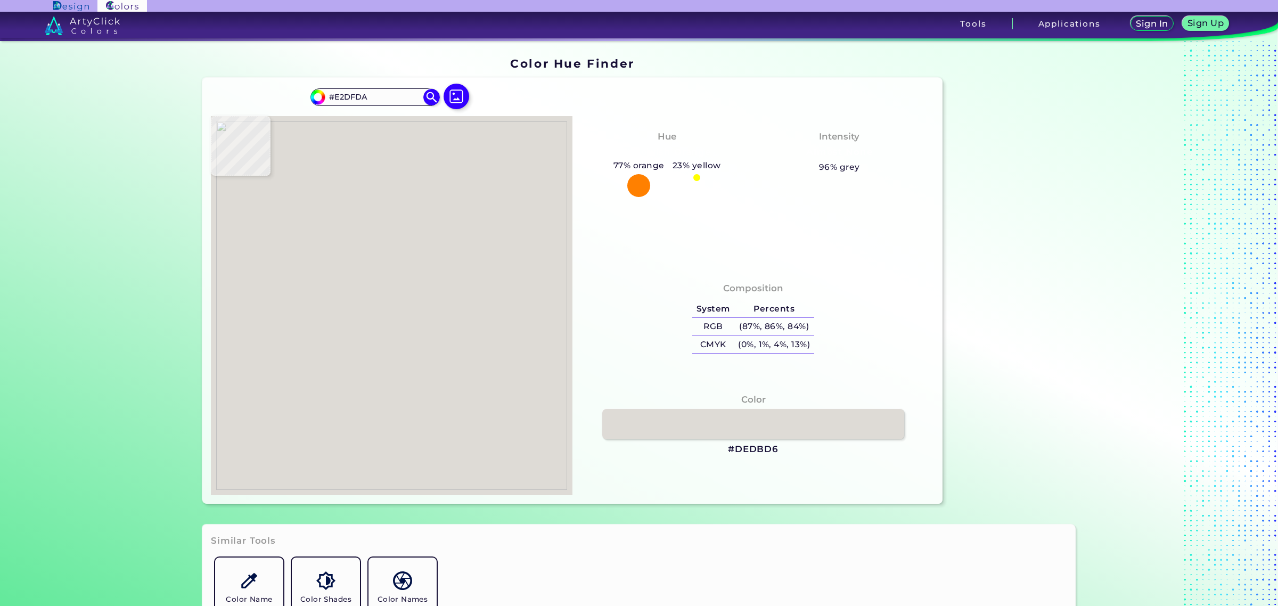
type input "#E2DED9"
type input "#e2ddd9"
type input "#E2DDD9"
type input "#e2ddd8"
type input "#E2DDD8"
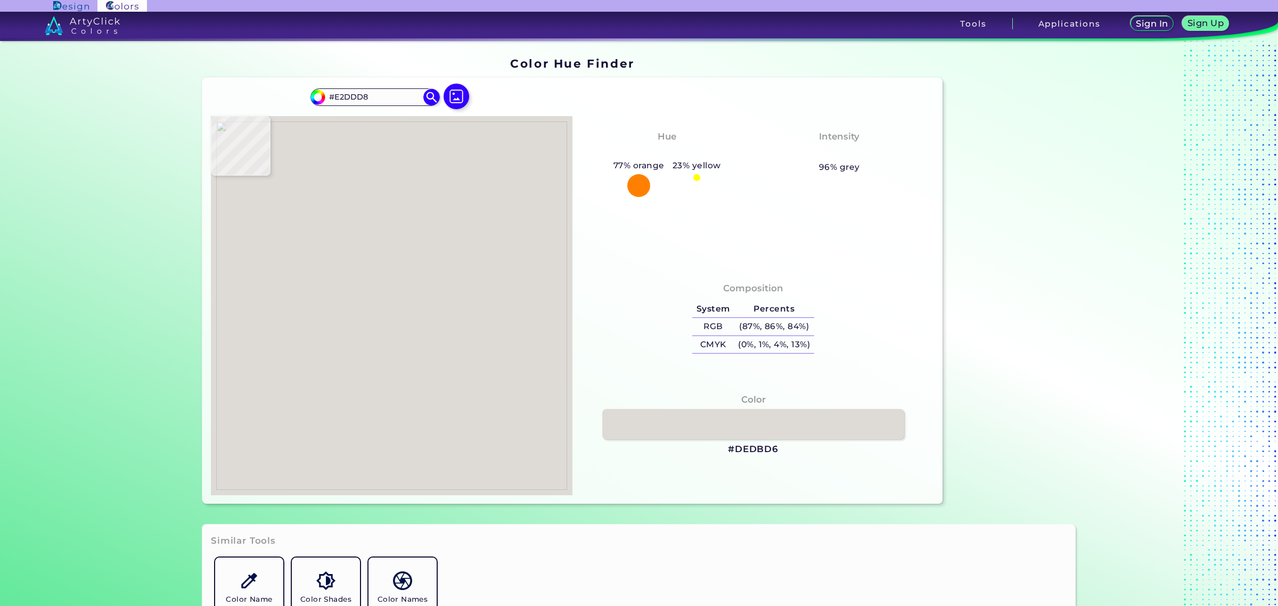
type input "#e3e0da"
type input "#E3E0DA"
type input "#e3e0db"
type input "#E3E0DB"
click at [352, 402] on img at bounding box center [391, 305] width 351 height 368
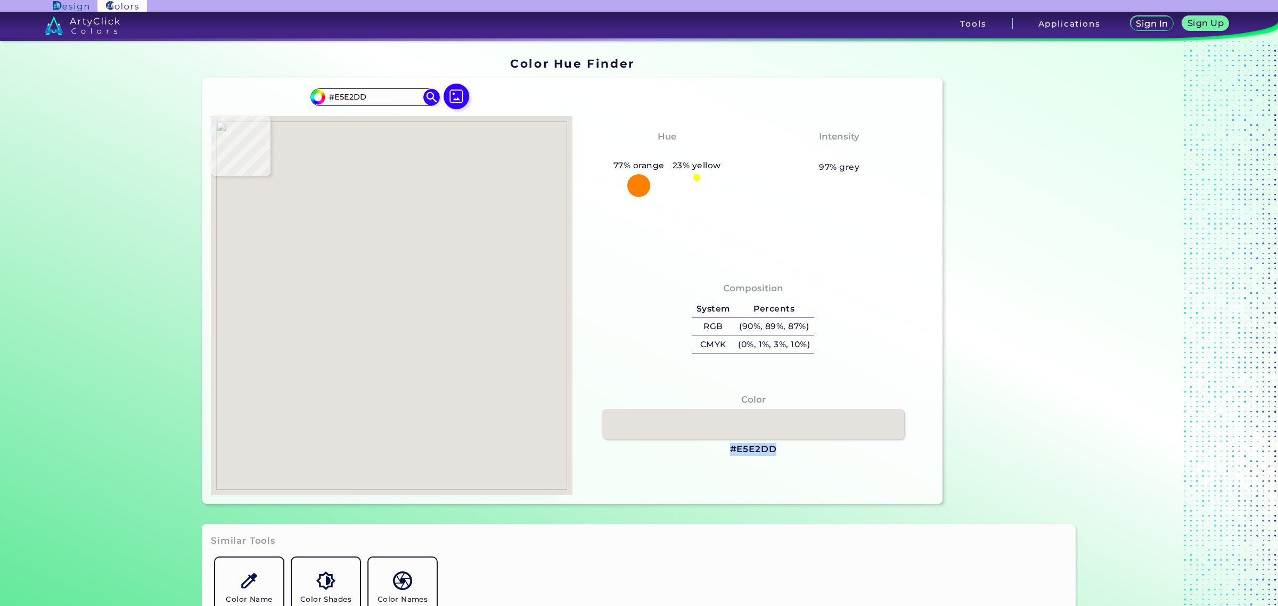
drag, startPoint x: 727, startPoint y: 449, endPoint x: 771, endPoint y: 448, distance: 43.7
click at [771, 448] on h3 "#E5E2DD" at bounding box center [753, 449] width 47 height 13
copy h3 "#E5E2DD"
